Goal: Book appointment/travel/reservation

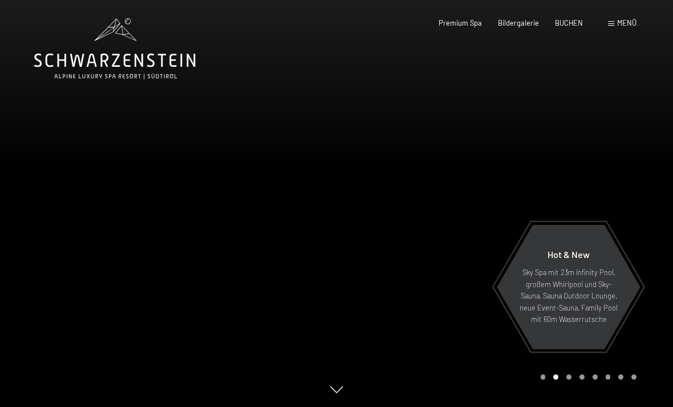
click at [631, 21] on span "Menü" at bounding box center [626, 22] width 19 height 9
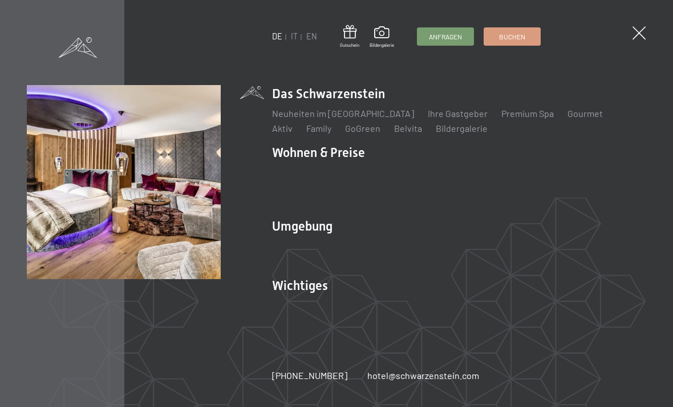
click at [329, 167] on link "Inklusivleistungen" at bounding box center [309, 172] width 74 height 11
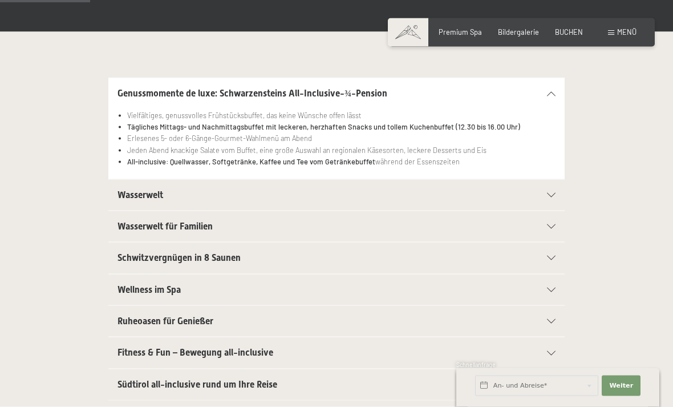
scroll to position [220, 0]
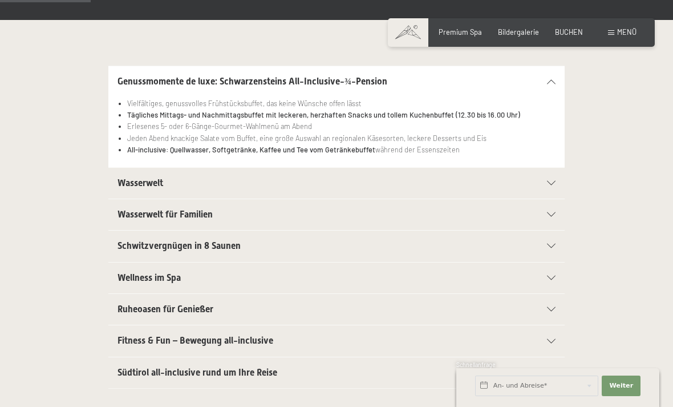
click at [122, 335] on span "Fitness & Fun – Bewegung all-inclusive" at bounding box center [195, 340] width 156 height 11
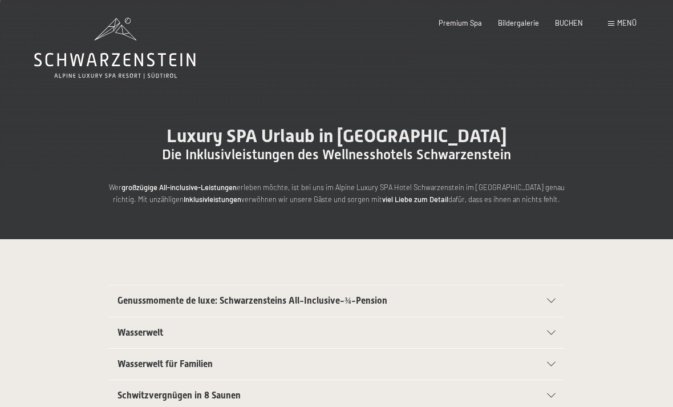
scroll to position [0, 0]
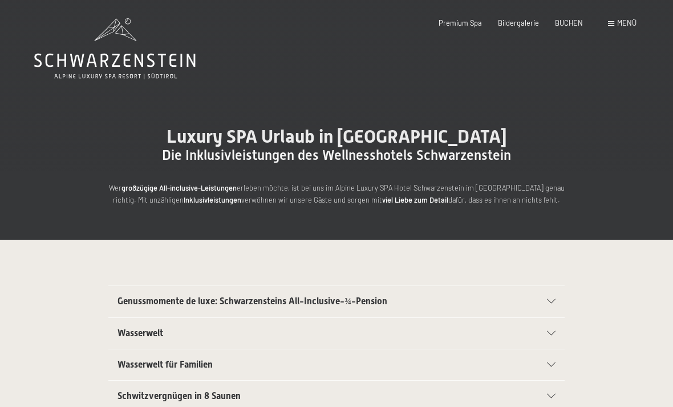
click at [574, 19] on span "BUCHEN" at bounding box center [569, 22] width 28 height 9
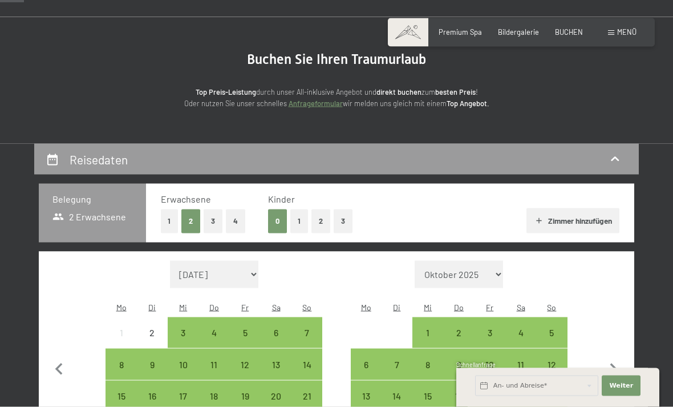
scroll to position [226, 0]
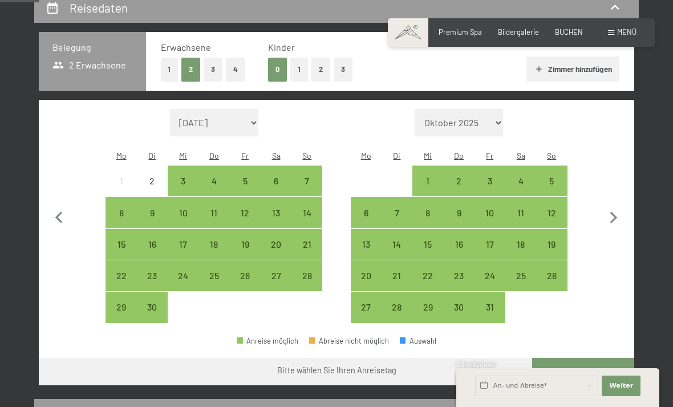
click at [251, 271] on div "26" at bounding box center [245, 285] width 29 height 29
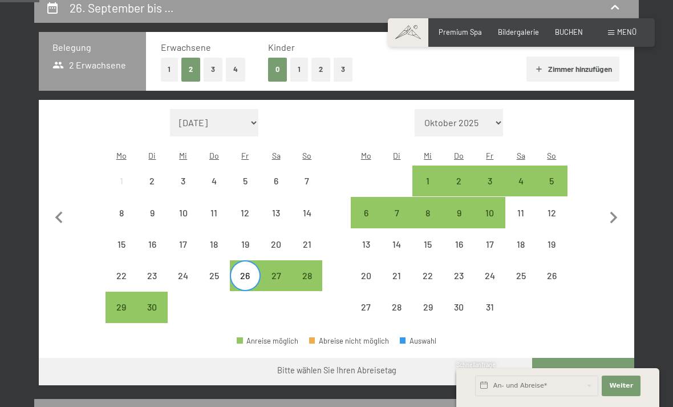
click at [498, 176] on div "3" at bounding box center [490, 190] width 29 height 29
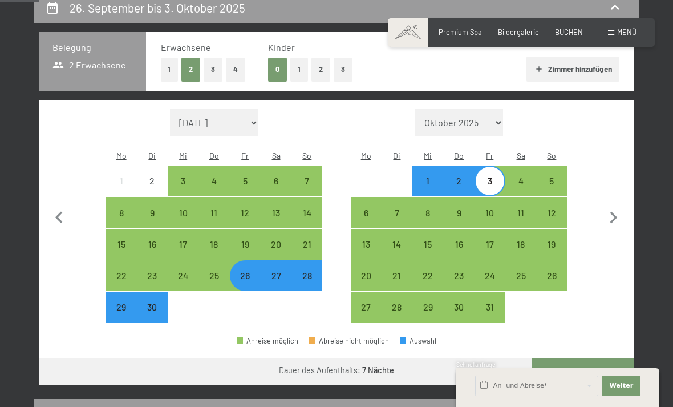
click at [598, 358] on button "Weiter zu „Zimmer“" at bounding box center [583, 370] width 102 height 27
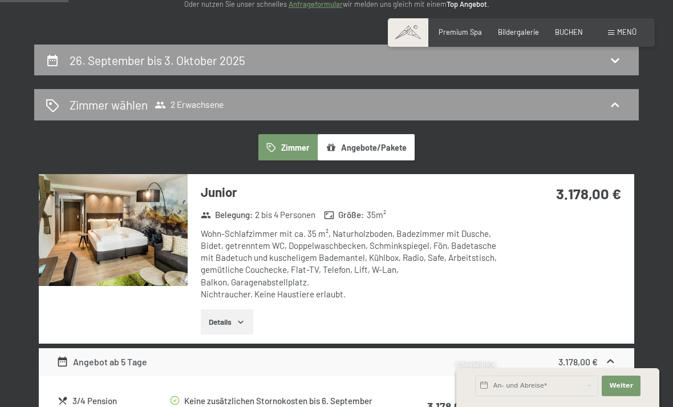
scroll to position [0, 0]
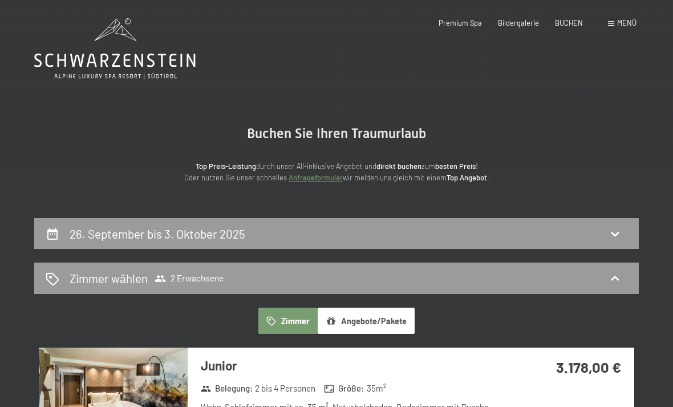
click at [62, 58] on icon at bounding box center [114, 48] width 161 height 61
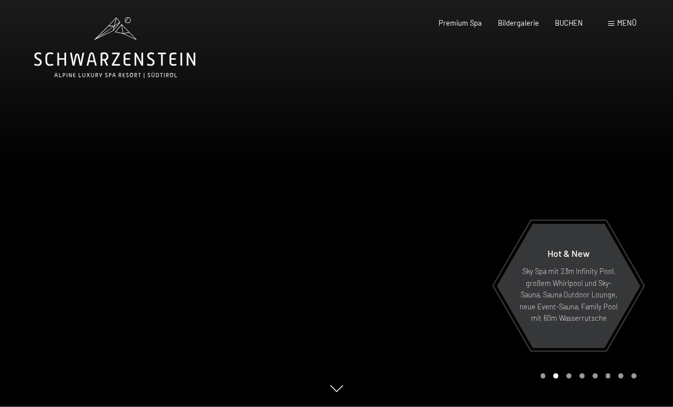
scroll to position [2, 0]
click at [570, 24] on span "BUCHEN" at bounding box center [569, 22] width 28 height 9
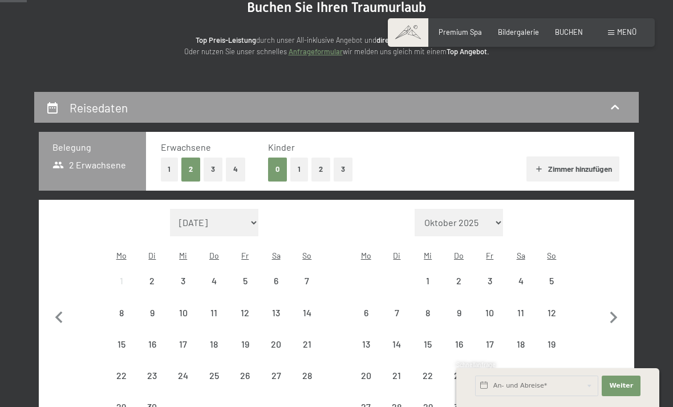
scroll to position [160, 0]
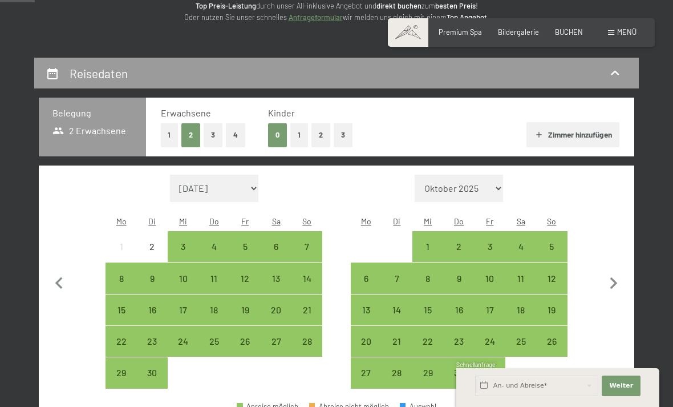
click at [250, 336] on div "26" at bounding box center [245, 350] width 29 height 29
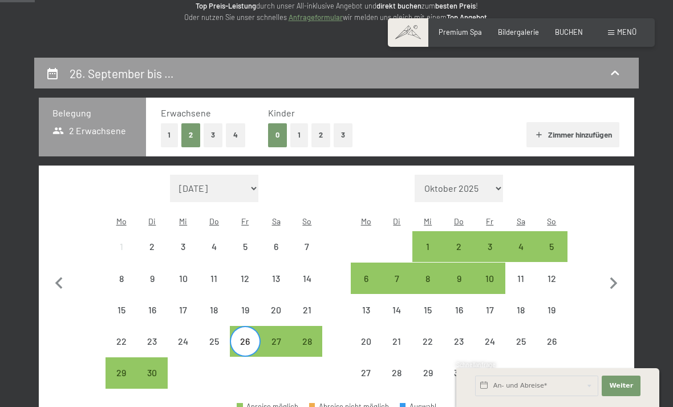
click at [499, 232] on div "3" at bounding box center [490, 246] width 29 height 29
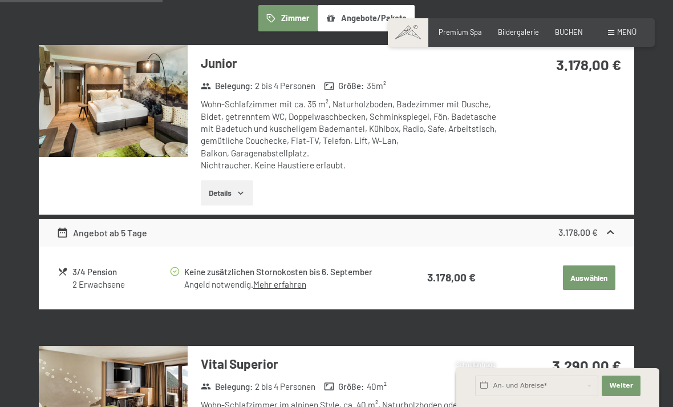
scroll to position [665, 0]
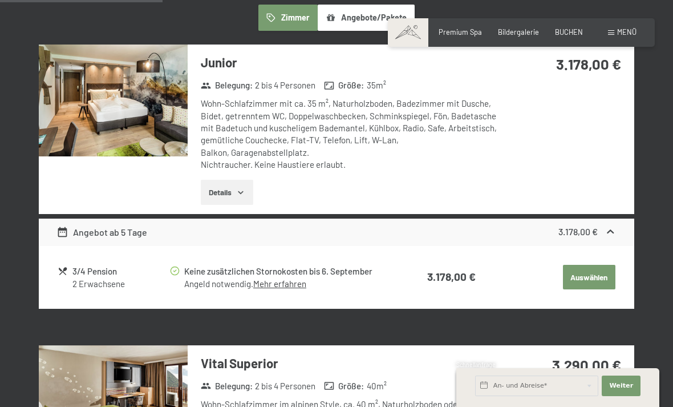
click at [223, 180] on button "Details" at bounding box center [227, 192] width 52 height 25
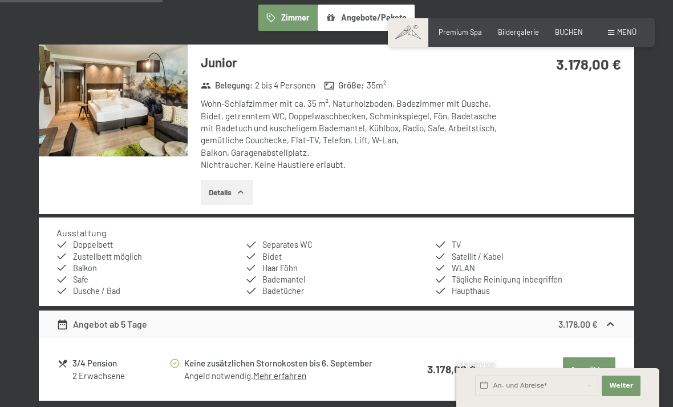
click at [122, 133] on img at bounding box center [113, 100] width 149 height 112
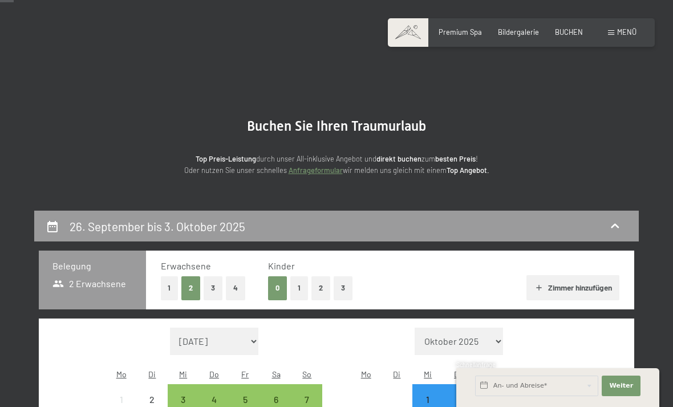
scroll to position [0, 0]
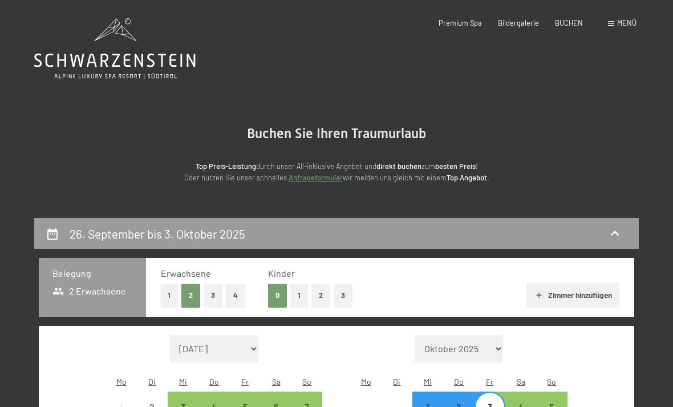
click at [148, 62] on icon at bounding box center [114, 48] width 161 height 61
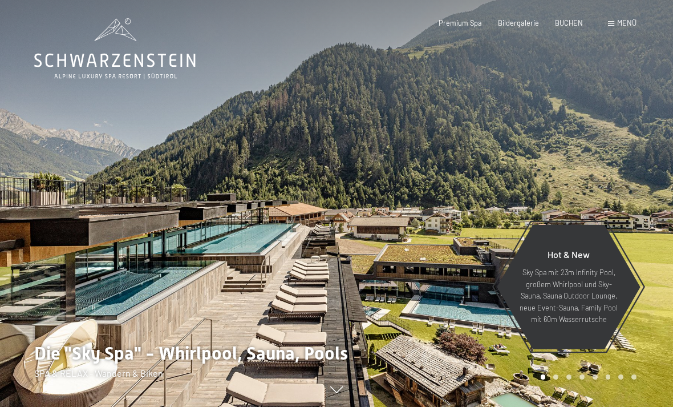
click at [625, 20] on span "Menü" at bounding box center [626, 22] width 19 height 9
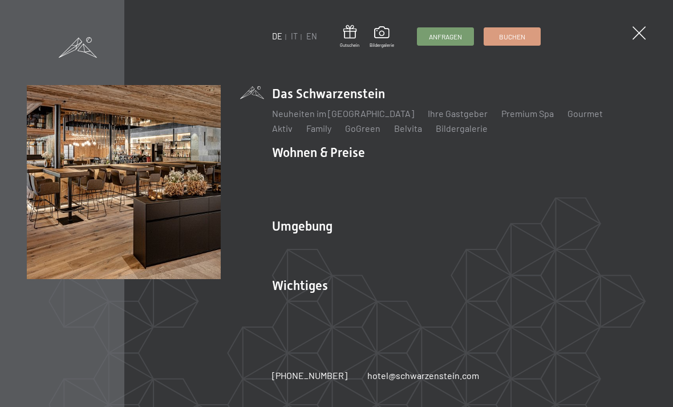
click at [436, 131] on link "Bildergalerie" at bounding box center [462, 128] width 52 height 11
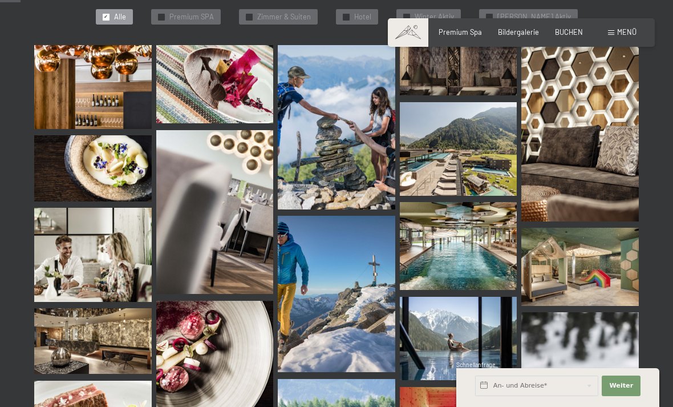
scroll to position [249, 0]
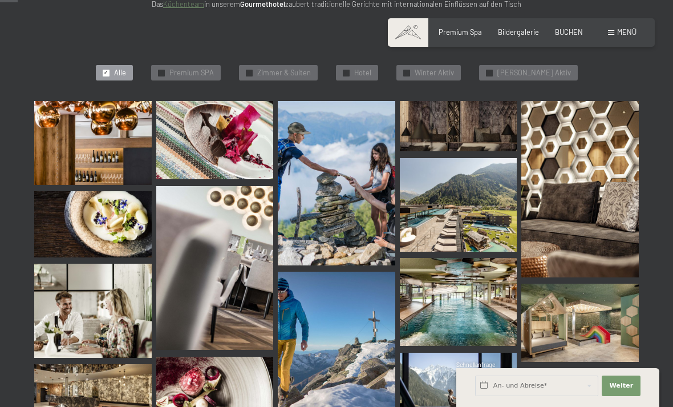
click at [86, 148] on img at bounding box center [92, 143] width 117 height 84
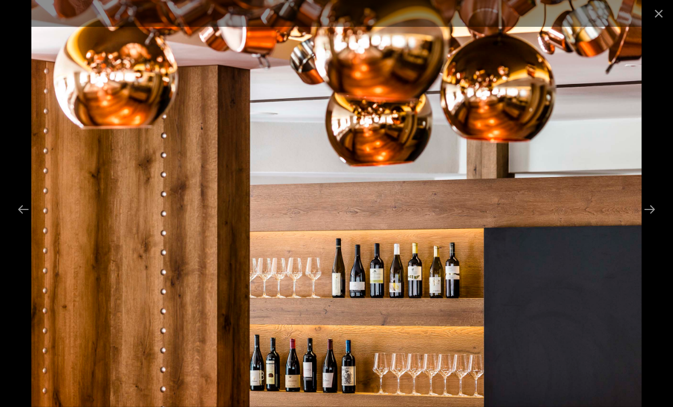
click at [651, 209] on button "Next slide" at bounding box center [649, 209] width 24 height 22
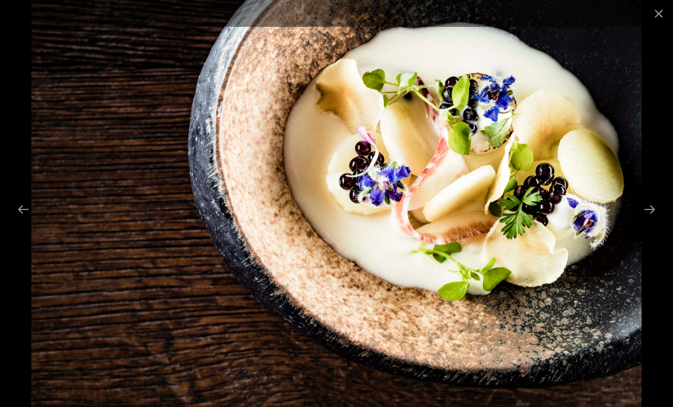
click at [651, 206] on button "Next slide" at bounding box center [649, 209] width 24 height 22
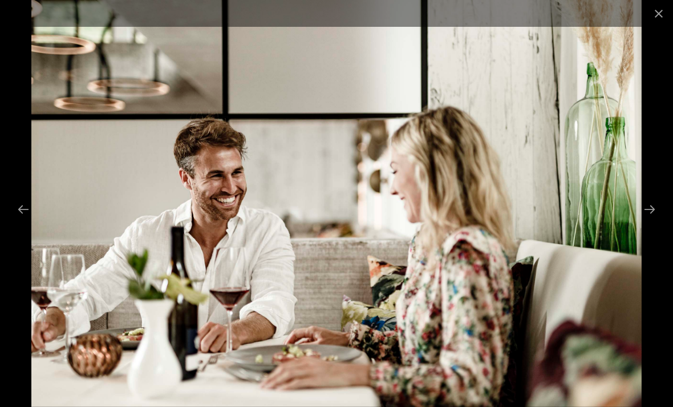
click at [648, 205] on button "Next slide" at bounding box center [649, 209] width 24 height 22
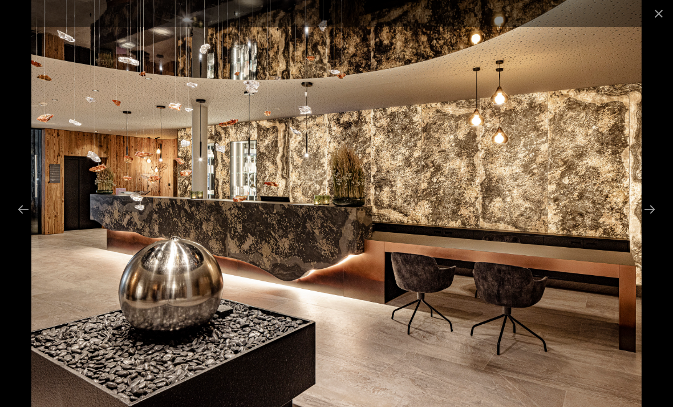
click at [652, 208] on button "Next slide" at bounding box center [649, 209] width 24 height 22
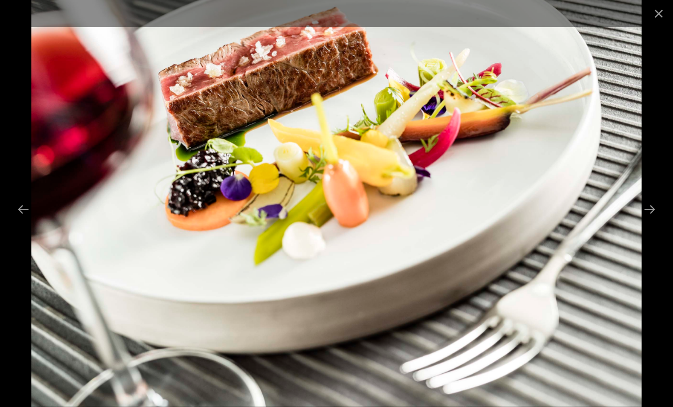
click at [652, 206] on button "Next slide" at bounding box center [649, 209] width 24 height 22
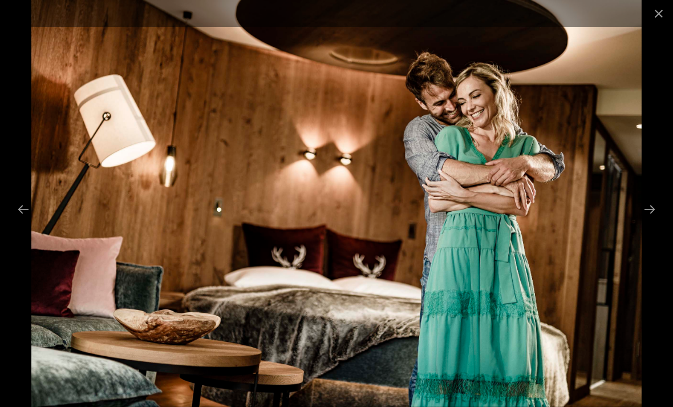
click at [650, 204] on button "Next slide" at bounding box center [649, 209] width 24 height 22
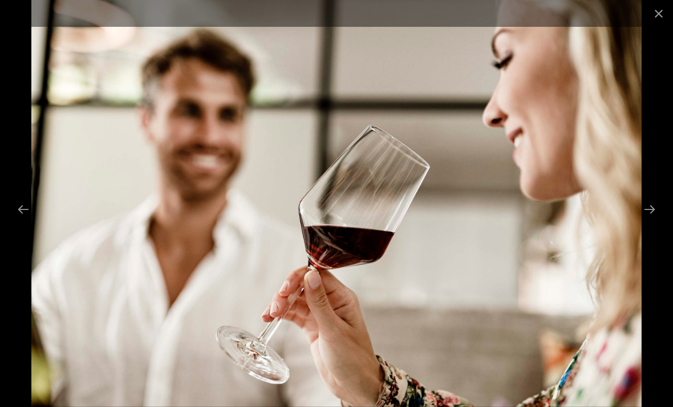
click at [648, 203] on button "Next slide" at bounding box center [649, 209] width 24 height 22
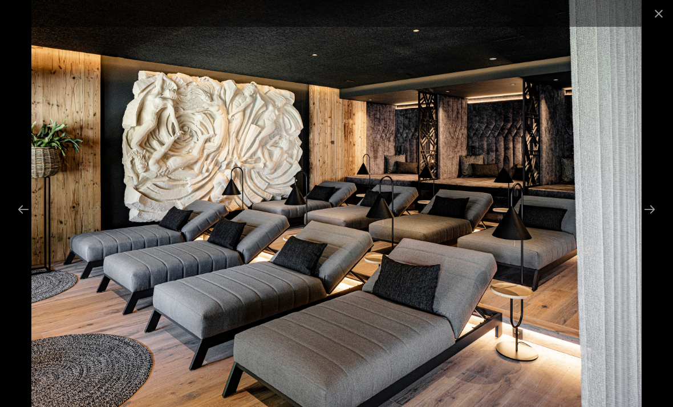
click at [650, 208] on button "Next slide" at bounding box center [649, 209] width 24 height 22
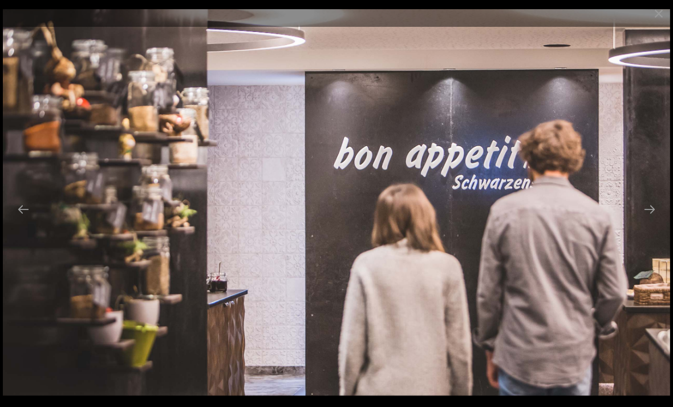
click at [648, 205] on button "Next slide" at bounding box center [649, 209] width 24 height 22
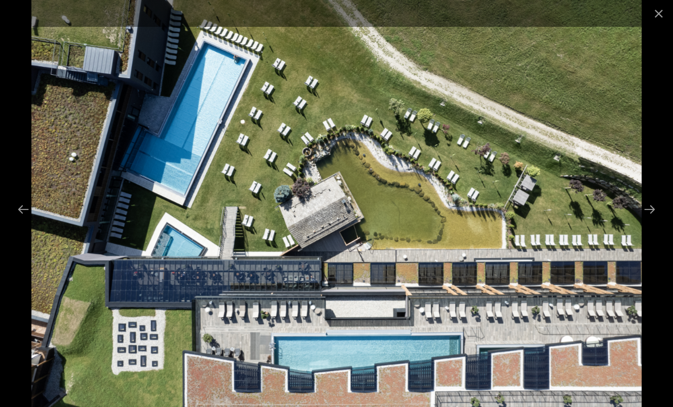
click at [648, 209] on button "Next slide" at bounding box center [649, 209] width 24 height 22
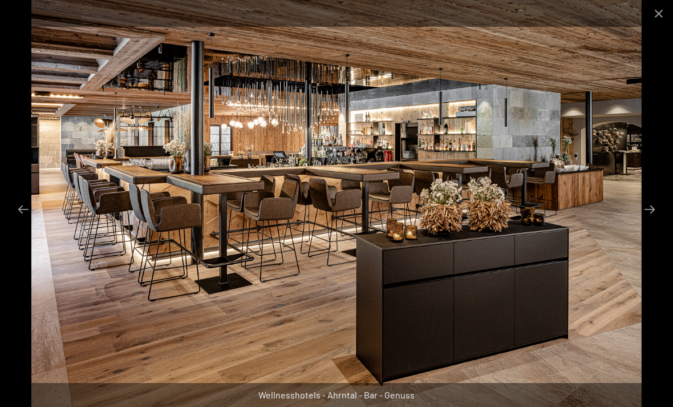
click at [648, 209] on button "Next slide" at bounding box center [649, 209] width 24 height 22
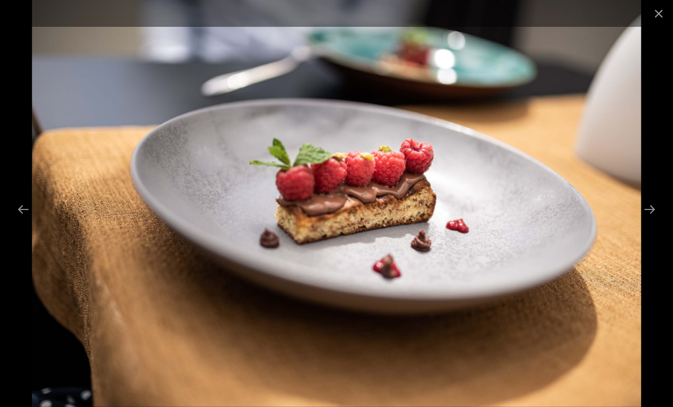
click at [648, 208] on button "Next slide" at bounding box center [649, 209] width 24 height 22
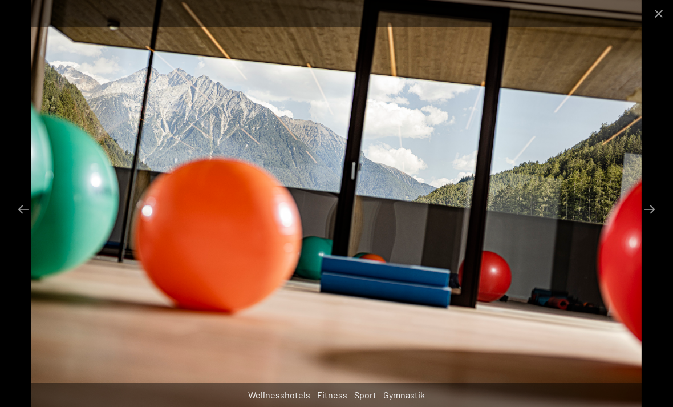
click at [649, 209] on button "Next slide" at bounding box center [649, 209] width 24 height 22
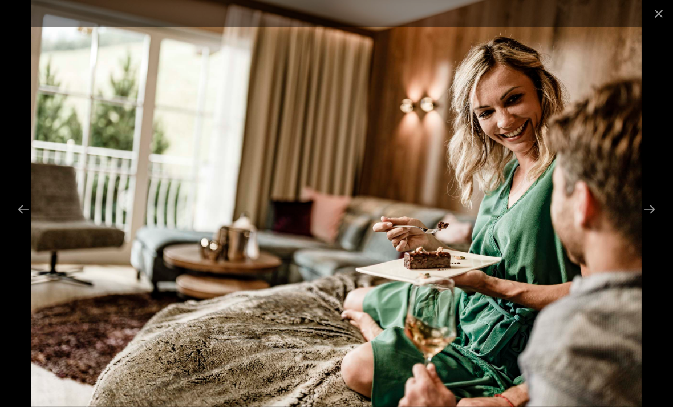
click at [648, 205] on button "Next slide" at bounding box center [649, 209] width 24 height 22
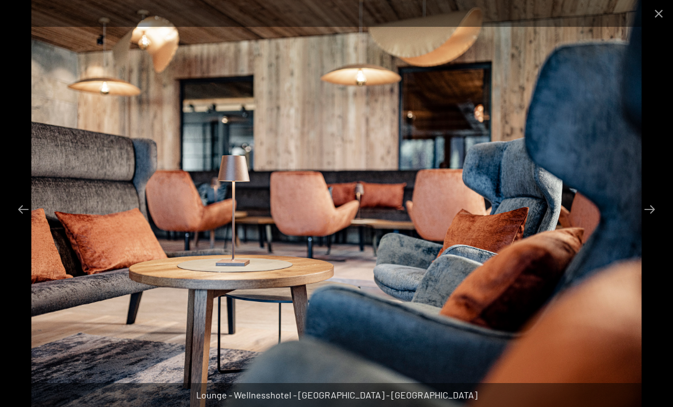
click at [649, 209] on button "Next slide" at bounding box center [649, 209] width 24 height 22
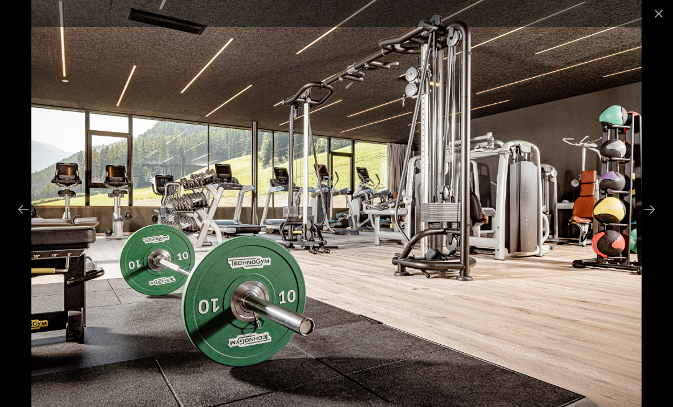
click at [647, 205] on button "Next slide" at bounding box center [649, 209] width 24 height 22
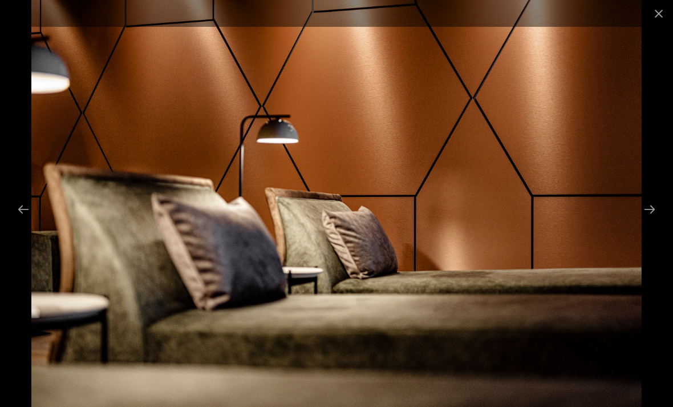
click at [643, 217] on button "Next slide" at bounding box center [649, 209] width 24 height 22
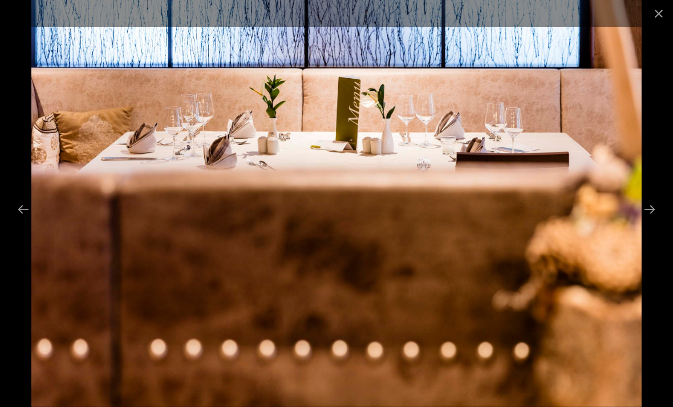
click at [648, 209] on button "Next slide" at bounding box center [649, 209] width 24 height 22
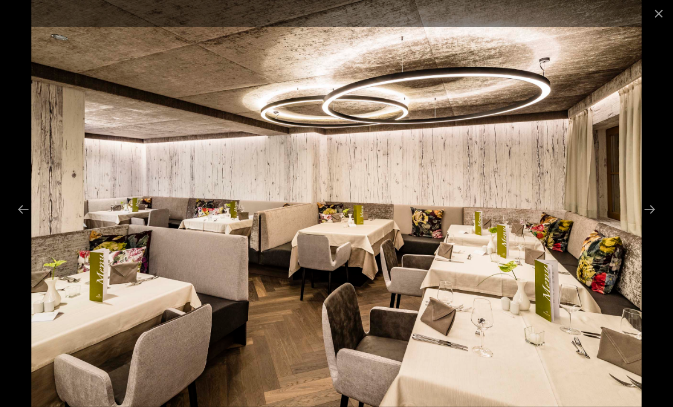
click at [651, 206] on button "Next slide" at bounding box center [649, 209] width 24 height 22
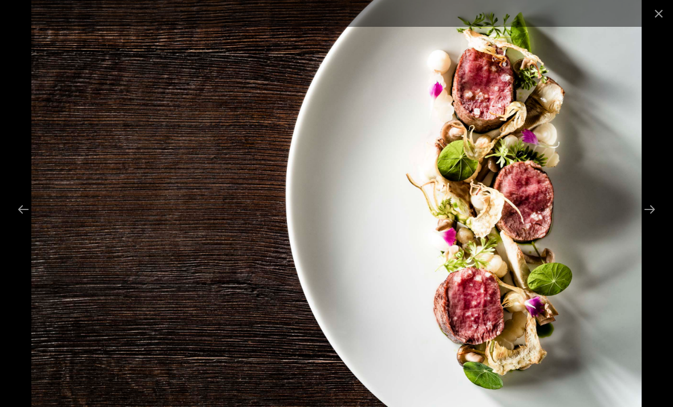
click at [651, 205] on button "Next slide" at bounding box center [649, 209] width 24 height 22
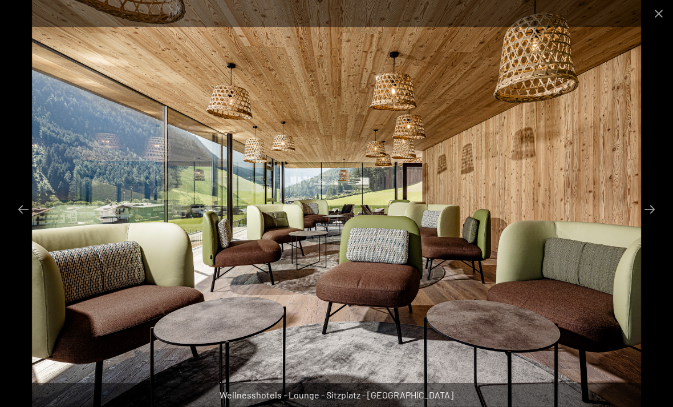
click at [649, 206] on button "Next slide" at bounding box center [649, 209] width 24 height 22
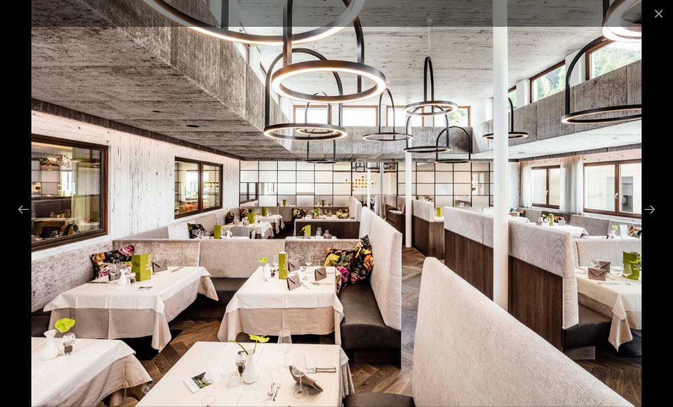
click at [645, 208] on button "Next slide" at bounding box center [649, 209] width 24 height 22
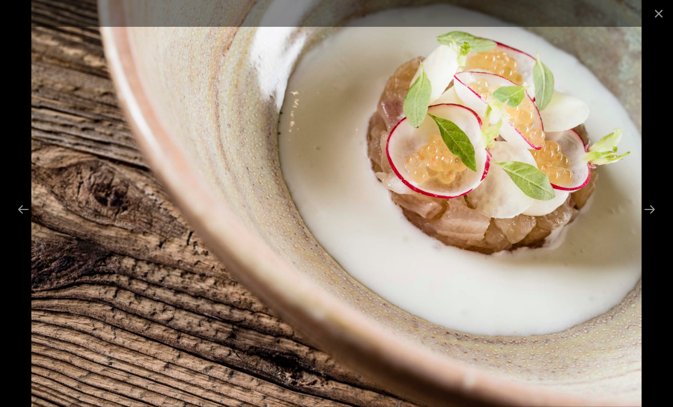
click at [648, 207] on button "Next slide" at bounding box center [649, 209] width 24 height 22
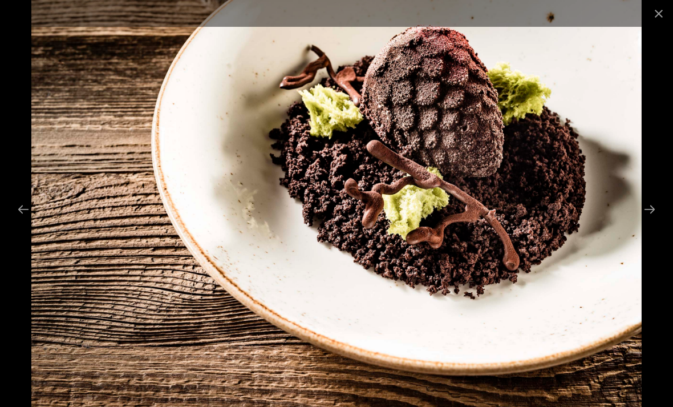
click at [647, 206] on button "Next slide" at bounding box center [649, 209] width 24 height 22
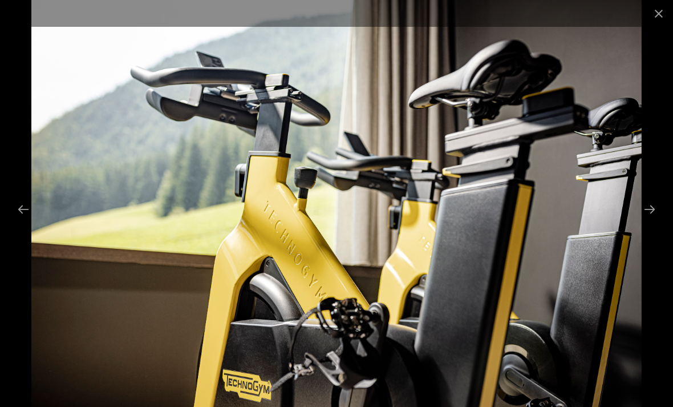
click at [647, 208] on button "Next slide" at bounding box center [649, 209] width 24 height 22
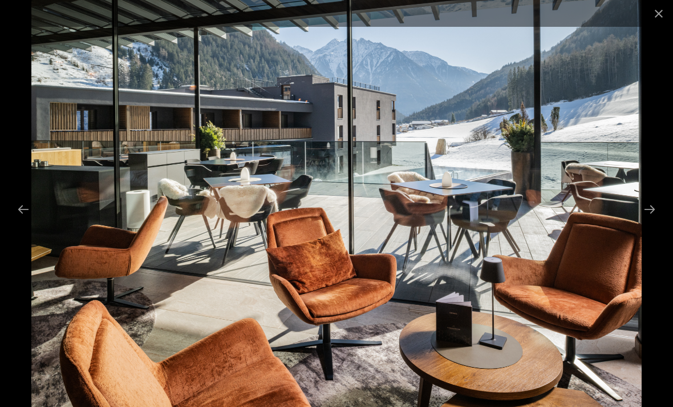
click at [646, 208] on button "Next slide" at bounding box center [649, 209] width 24 height 22
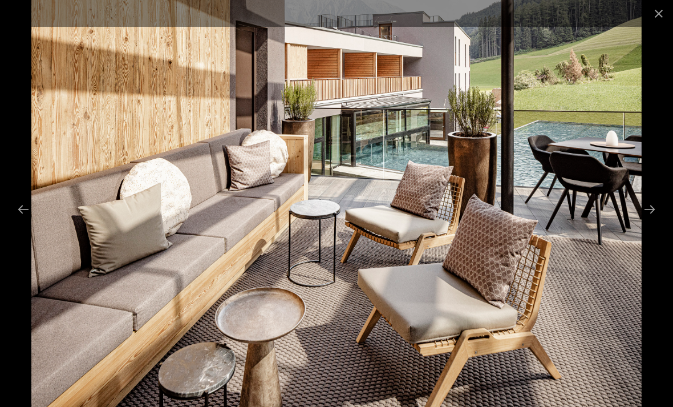
click at [647, 209] on button "Next slide" at bounding box center [649, 209] width 24 height 22
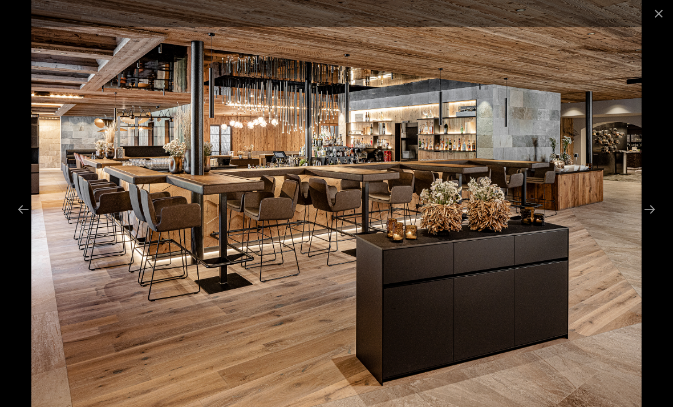
click at [647, 210] on button "Next slide" at bounding box center [649, 209] width 24 height 22
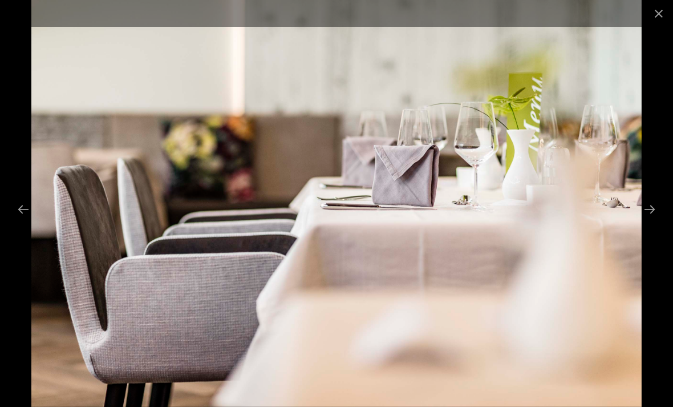
click at [645, 209] on button "Next slide" at bounding box center [649, 209] width 24 height 22
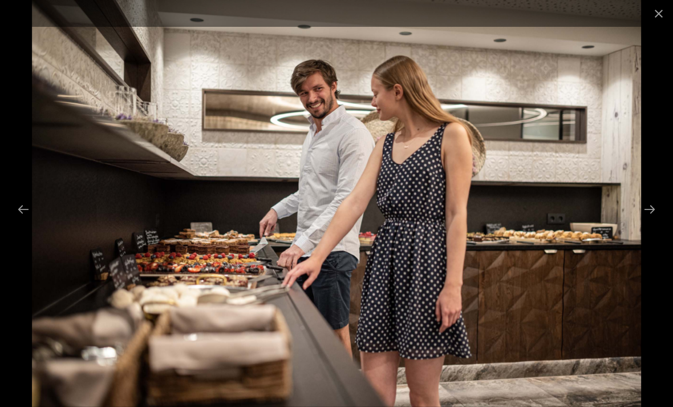
click at [648, 210] on button "Next slide" at bounding box center [649, 209] width 24 height 22
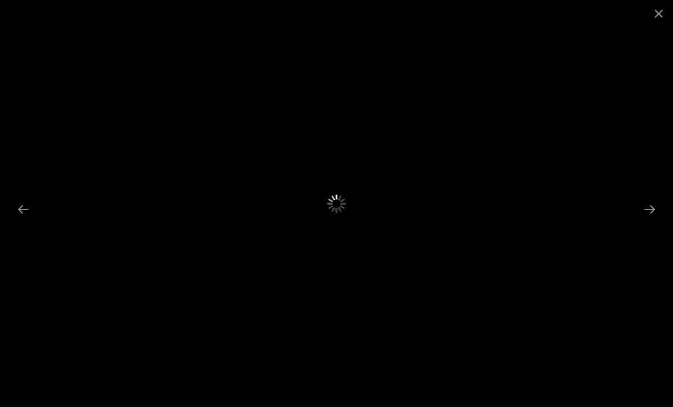
click at [648, 209] on button "Next slide" at bounding box center [649, 209] width 24 height 22
click at [654, 215] on button "Next slide" at bounding box center [649, 209] width 24 height 22
click at [655, 17] on button "Close gallery" at bounding box center [658, 13] width 29 height 27
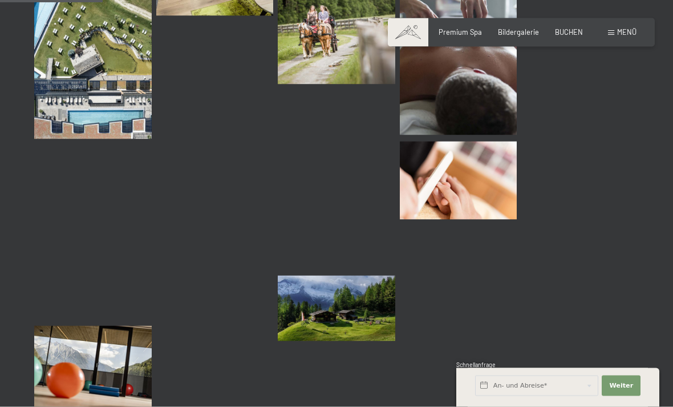
scroll to position [1464, 0]
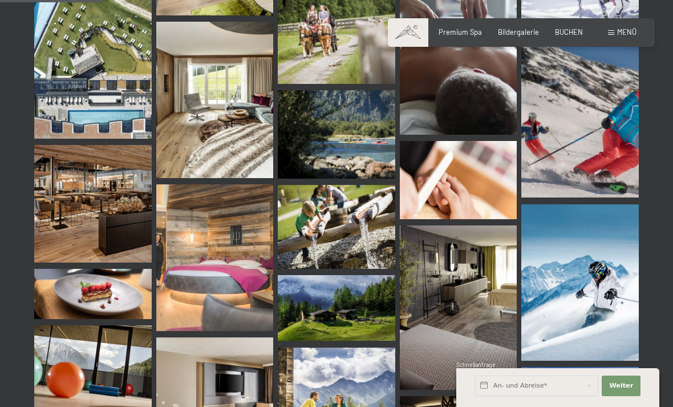
click at [617, 35] on span "Menü" at bounding box center [626, 31] width 19 height 9
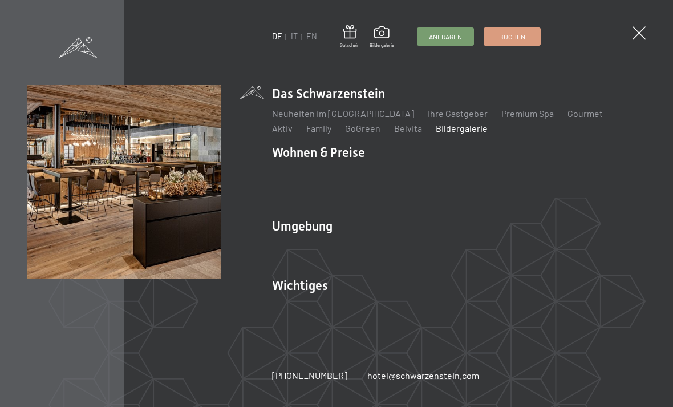
click at [306, 131] on link "Family" at bounding box center [318, 128] width 25 height 11
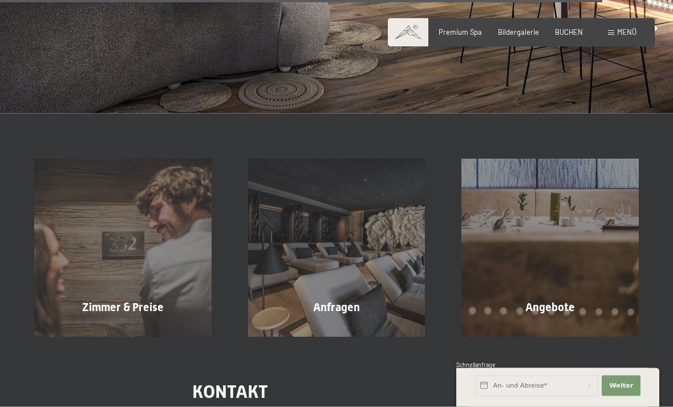
scroll to position [3046, 0]
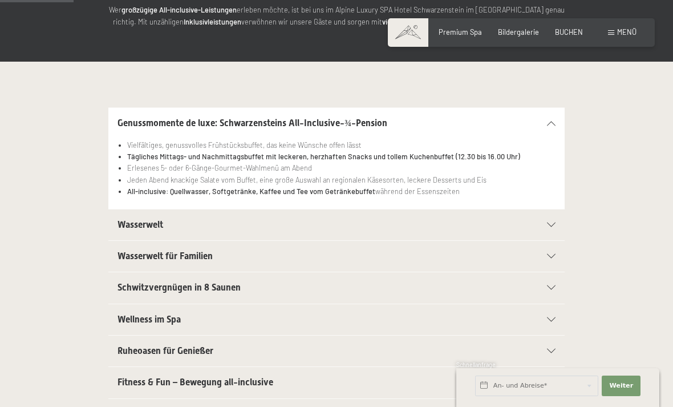
click at [394, 212] on div "Wasserwelt" at bounding box center [336, 224] width 438 height 31
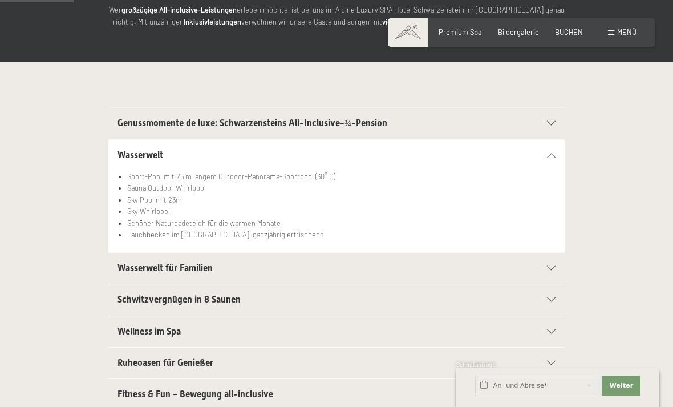
click at [412, 263] on h2 "Wasserwelt für Familien" at bounding box center [314, 268] width 394 height 13
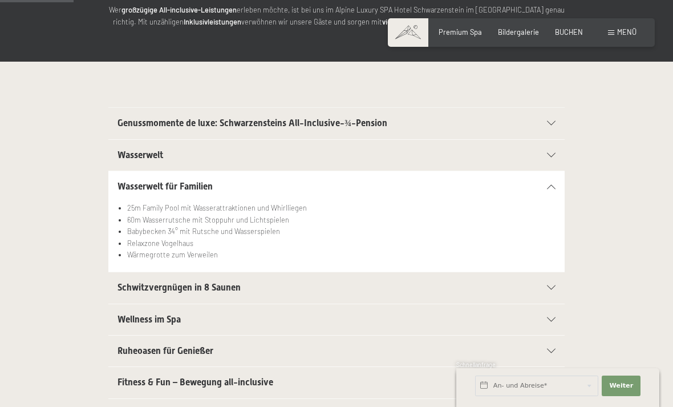
click at [410, 284] on h2 "Schwitzvergnügen in 8 Saunen" at bounding box center [314, 287] width 394 height 13
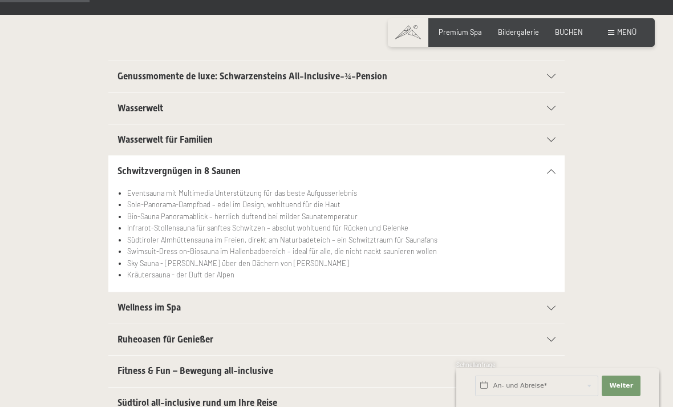
scroll to position [227, 0]
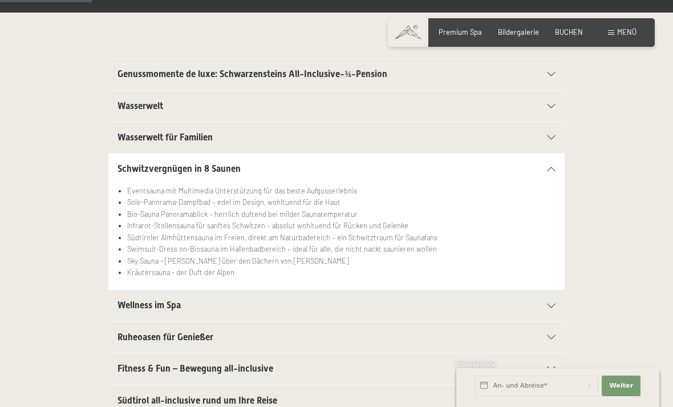
click at [383, 331] on h2 "Ruheoasen für Genießer" at bounding box center [314, 337] width 394 height 13
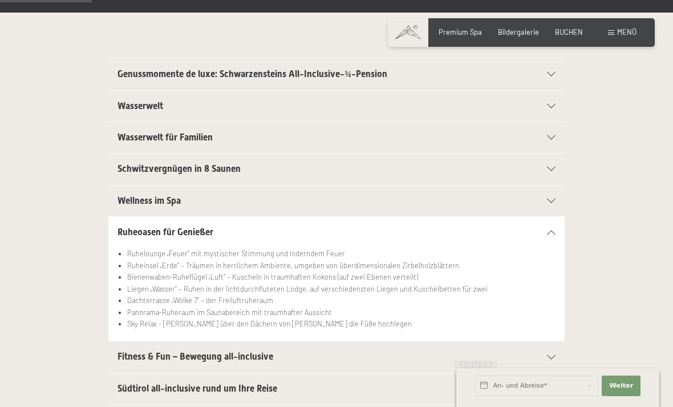
click at [375, 351] on h2 "Fitness & Fun – Bewegung all-inclusive" at bounding box center [314, 356] width 394 height 13
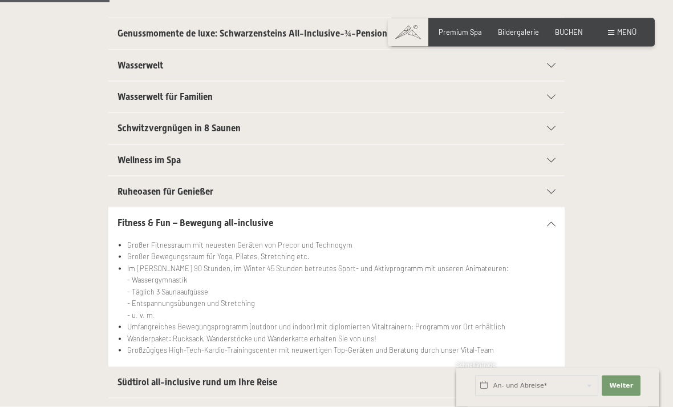
scroll to position [273, 0]
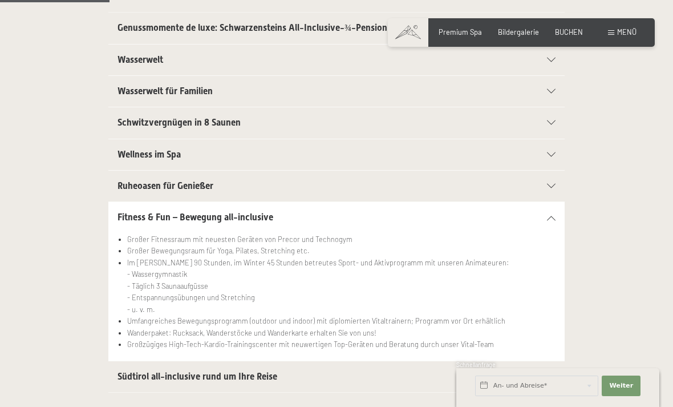
click at [368, 375] on h2 "Südtirol all-inclusive rund um Ihre Reise" at bounding box center [314, 376] width 394 height 13
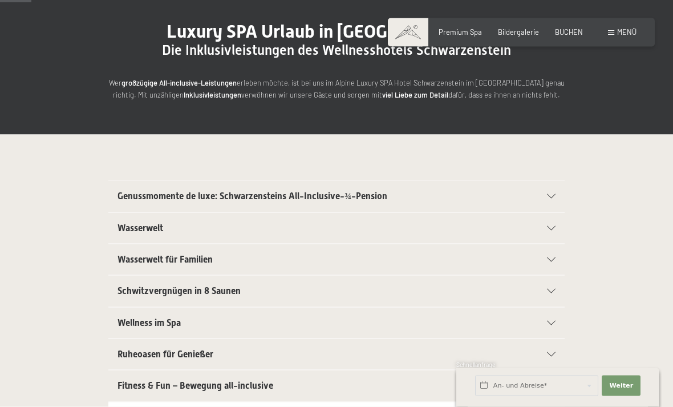
scroll to position [76, 0]
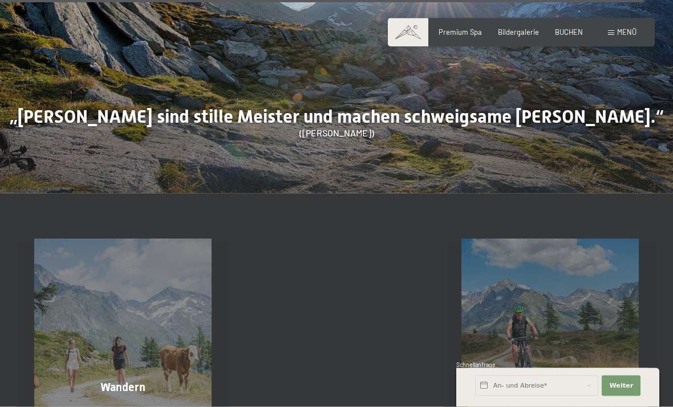
scroll to position [4446, 0]
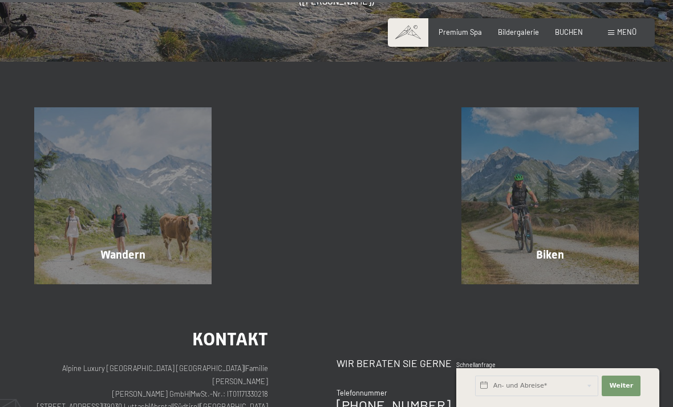
click at [150, 132] on div "Wandern Mehr erfahren" at bounding box center [123, 195] width 214 height 177
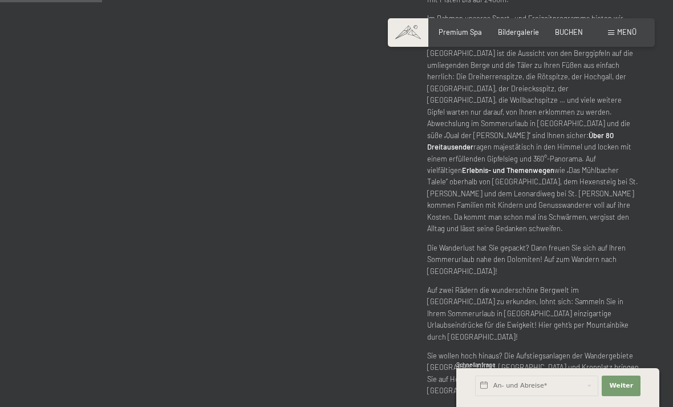
scroll to position [334, 0]
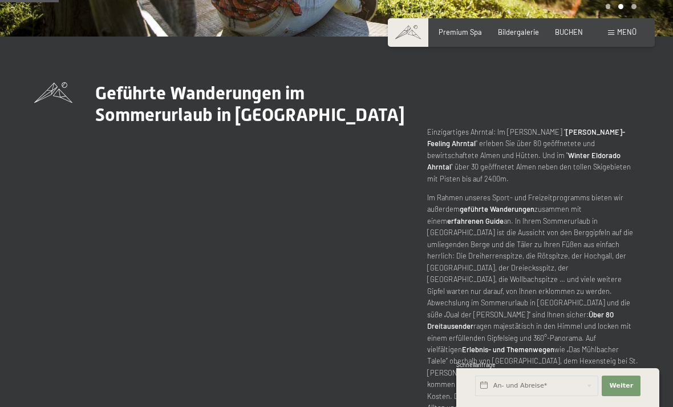
click at [574, 192] on p "Im Rahmen unseres Sport- und Freizeitprogramms bieten wir außerdem geführte Wan…" at bounding box center [533, 303] width 212 height 222
click at [515, 204] on strong "geführte Wanderungen" at bounding box center [497, 208] width 75 height 9
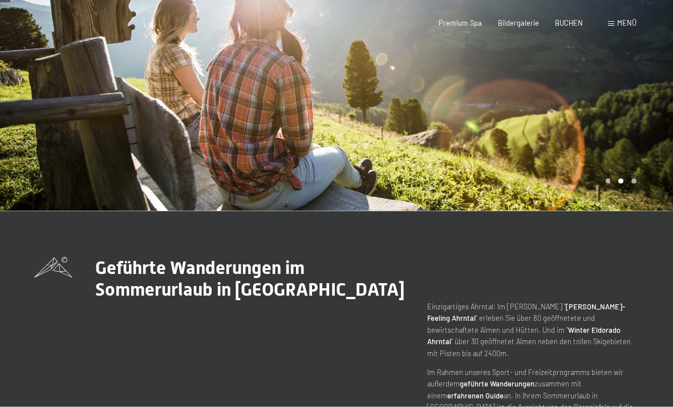
scroll to position [0, 0]
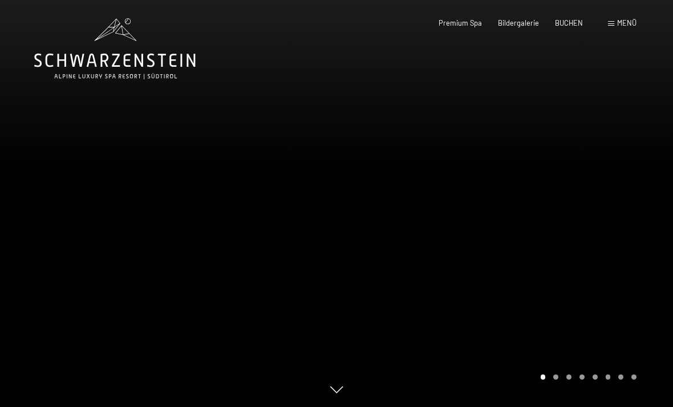
click at [149, 66] on icon at bounding box center [114, 61] width 161 height 14
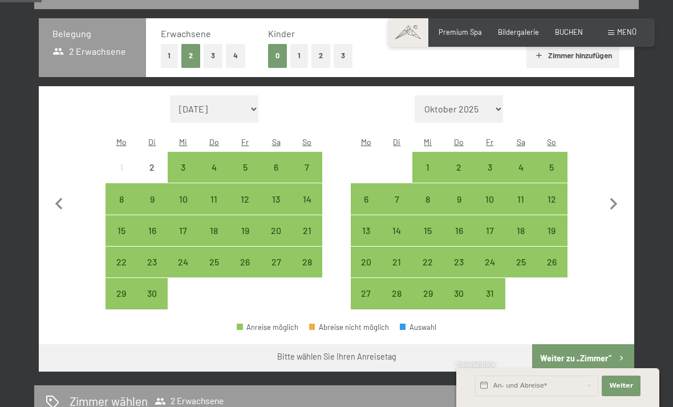
scroll to position [240, 0]
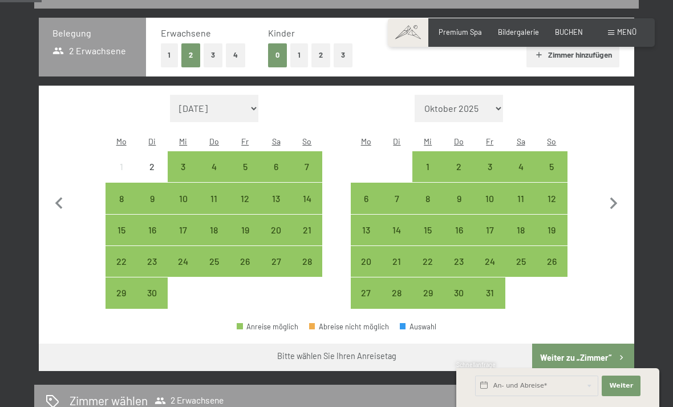
click at [242, 242] on span "Einwilligung Marketing*" at bounding box center [273, 235] width 94 height 11
click at [220, 242] on input "Einwilligung Marketing*" at bounding box center [214, 235] width 11 height 11
click at [251, 242] on span "Einwilligung Marketing*" at bounding box center [273, 235] width 94 height 11
click at [220, 242] on input "Einwilligung Marketing*" at bounding box center [214, 235] width 11 height 11
click at [242, 242] on span "Einwilligung Marketing*" at bounding box center [273, 235] width 94 height 11
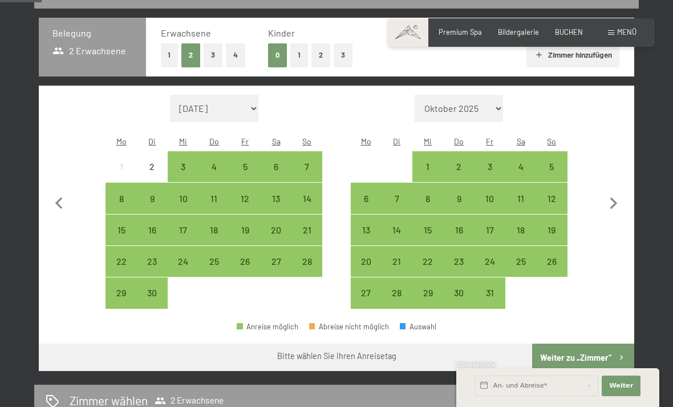
click at [220, 242] on input "Einwilligung Marketing*" at bounding box center [214, 235] width 11 height 11
checkbox input "false"
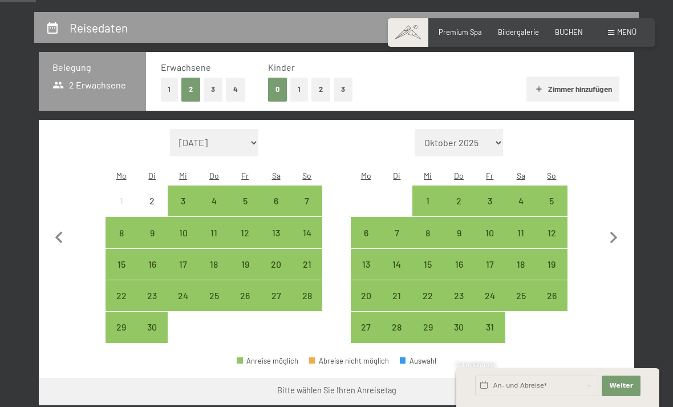
scroll to position [207, 0]
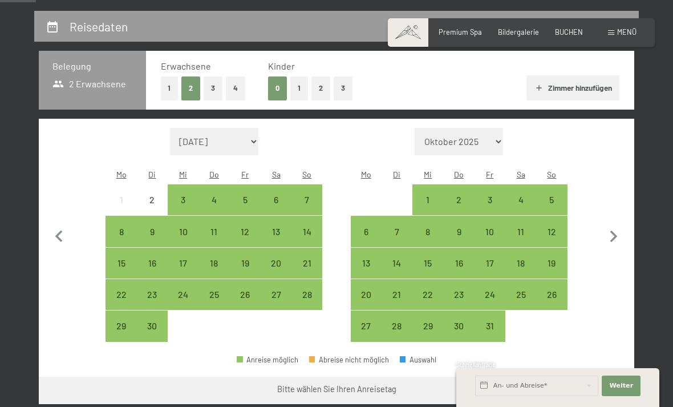
click at [249, 290] on div "26" at bounding box center [245, 304] width 29 height 29
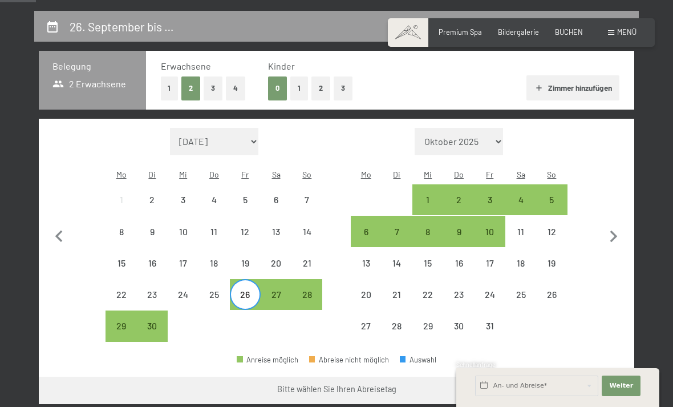
click at [487, 195] on div "3" at bounding box center [490, 209] width 29 height 29
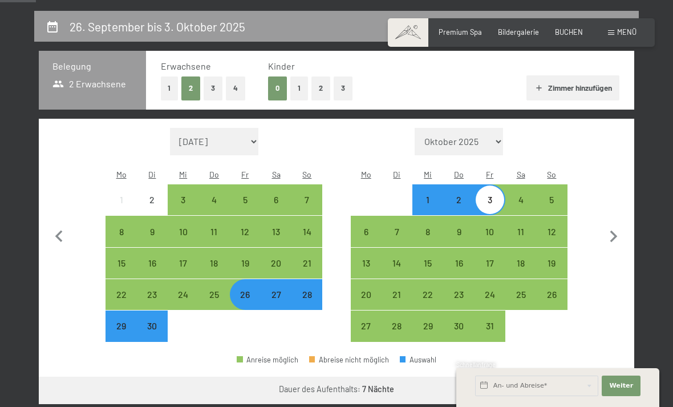
click at [598, 377] on button "Weiter zu „Zimmer“" at bounding box center [583, 389] width 102 height 27
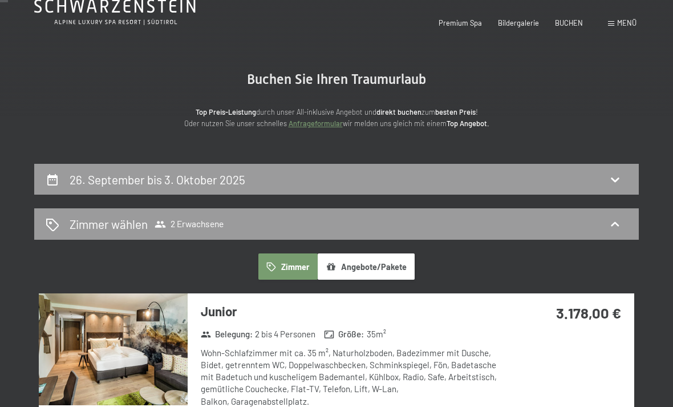
scroll to position [0, 0]
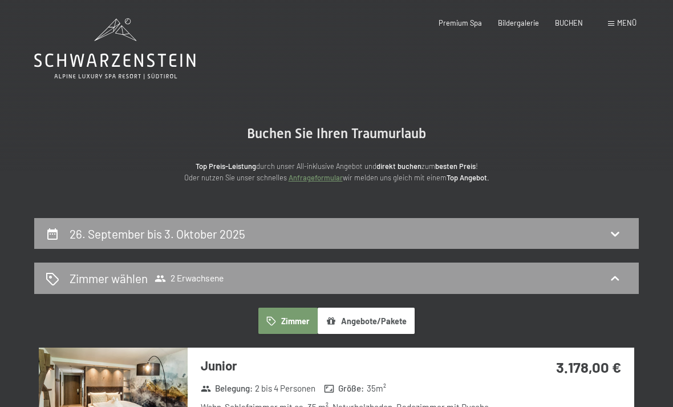
click at [92, 66] on icon at bounding box center [114, 48] width 161 height 61
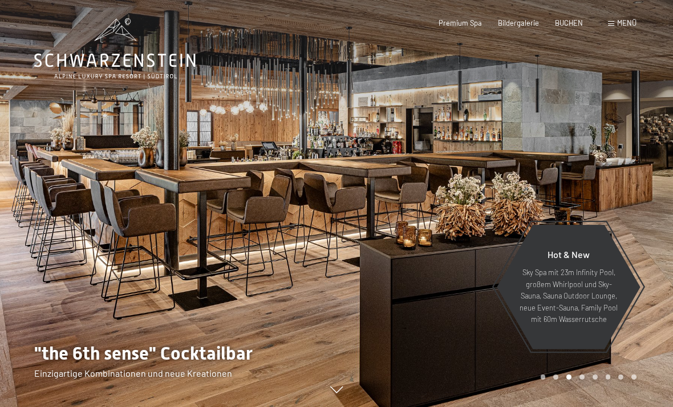
click at [163, 62] on icon at bounding box center [114, 61] width 161 height 14
